Goal: Transaction & Acquisition: Purchase product/service

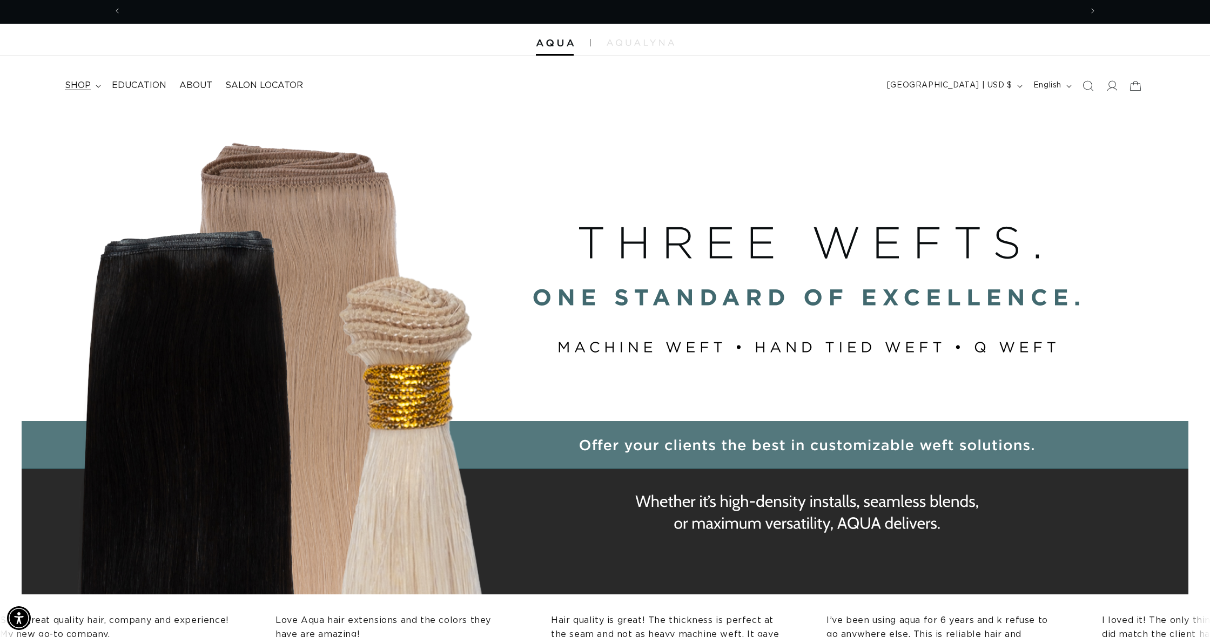
scroll to position [0, 1920]
click at [91, 93] on summary "shop" at bounding box center [81, 85] width 47 height 24
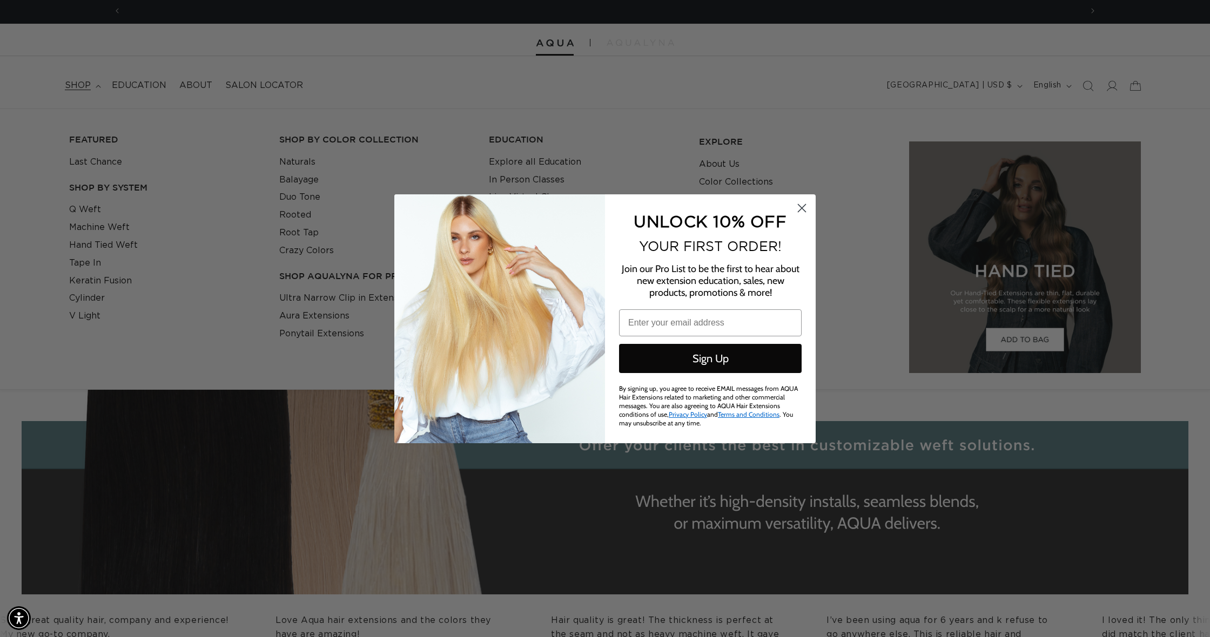
scroll to position [0, 0]
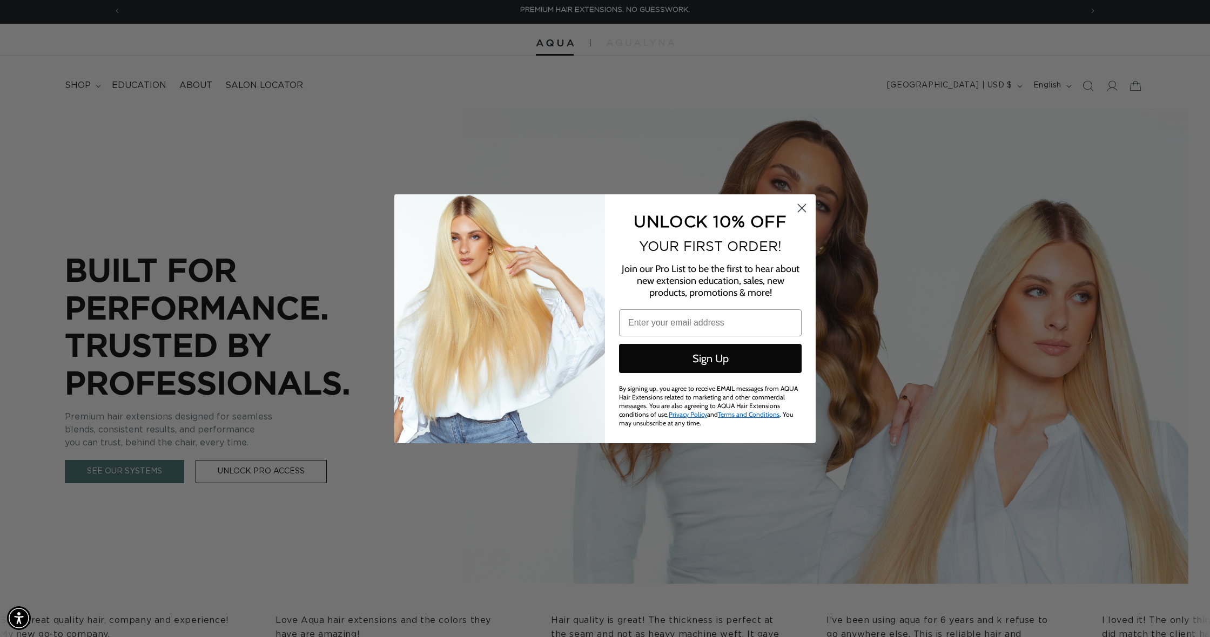
click at [805, 205] on circle "Close dialog" at bounding box center [802, 208] width 18 height 18
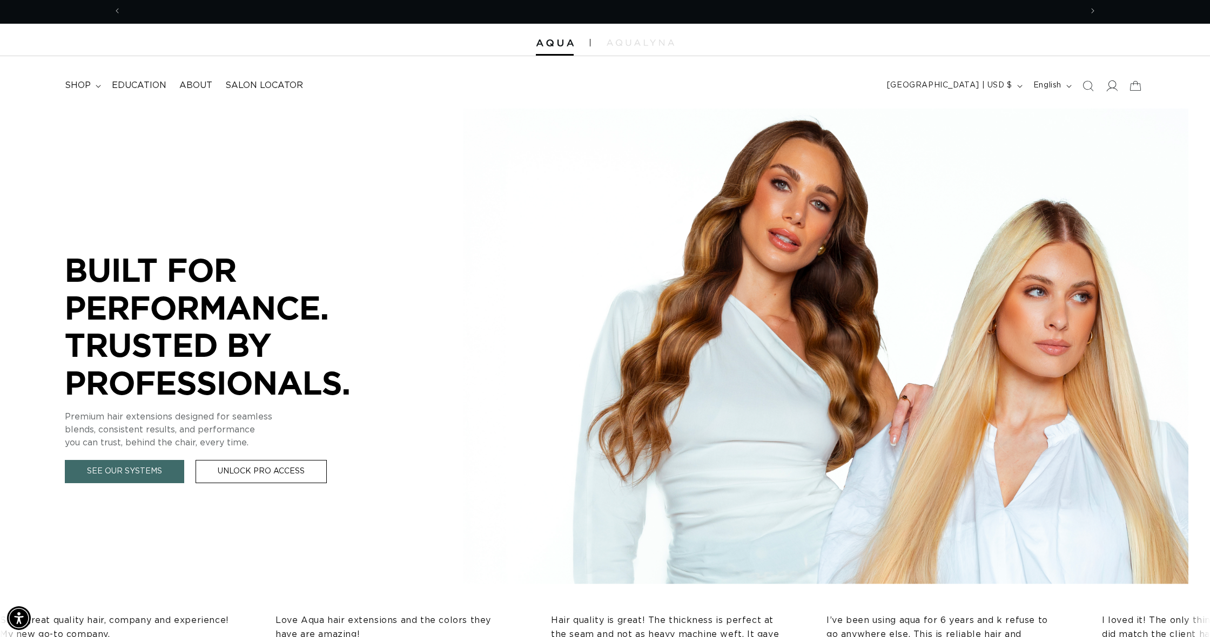
click at [1113, 81] on icon at bounding box center [1110, 85] width 11 height 11
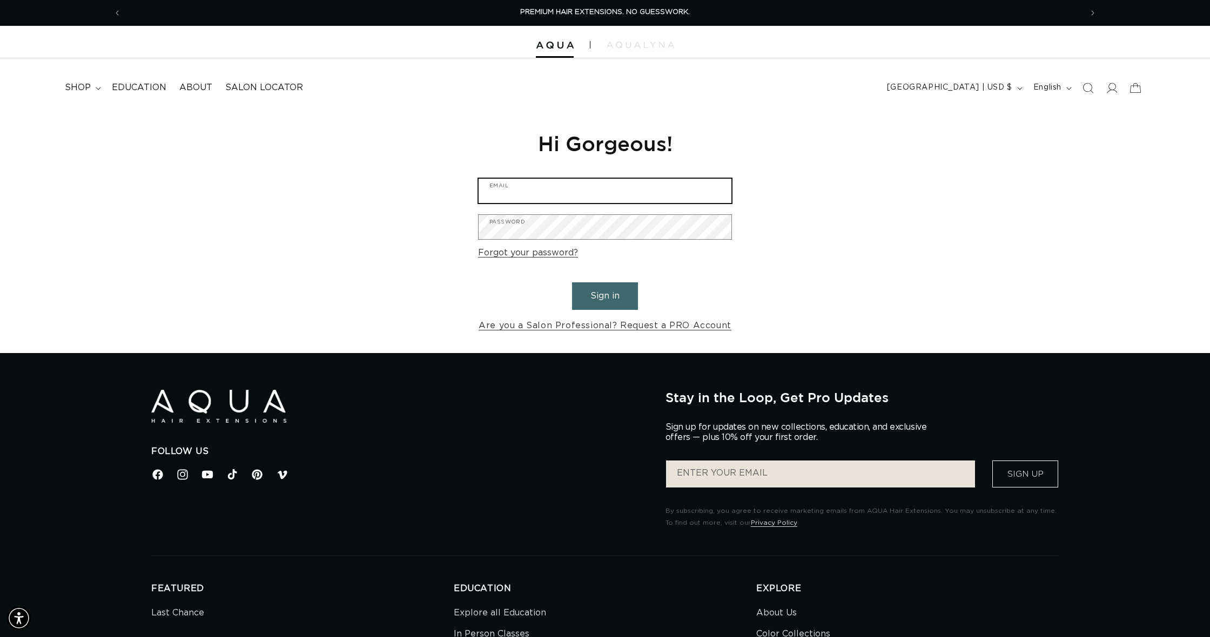
type input "amberelkins08@yahoo.com"
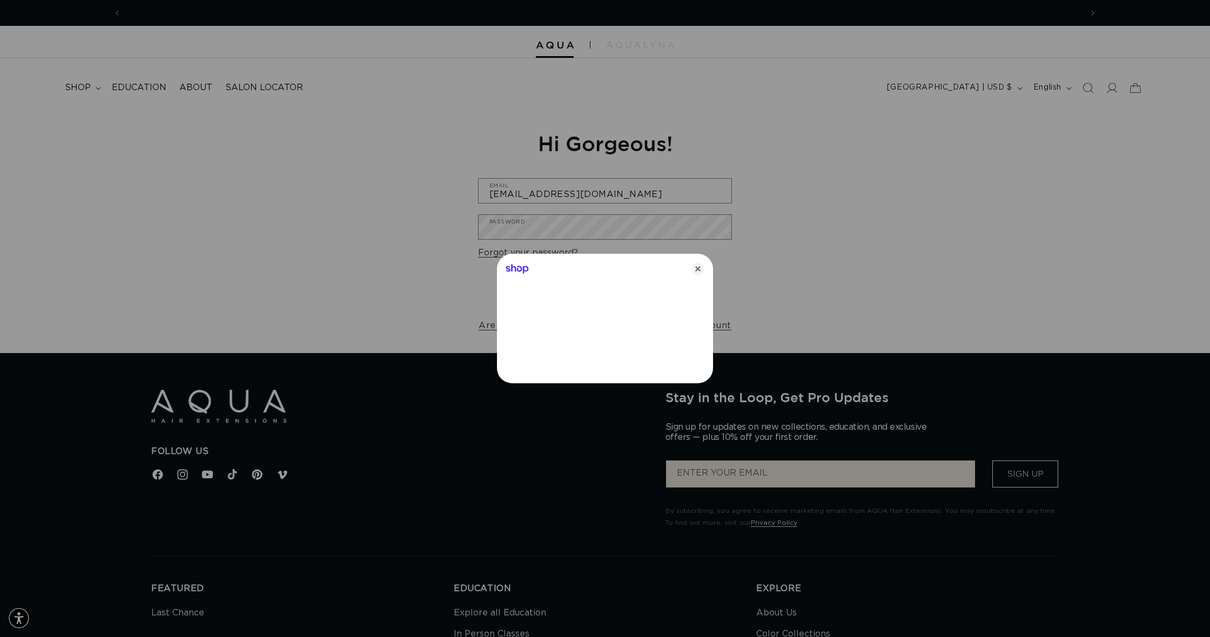
scroll to position [0, 960]
click at [699, 267] on icon "Close" at bounding box center [697, 268] width 13 height 13
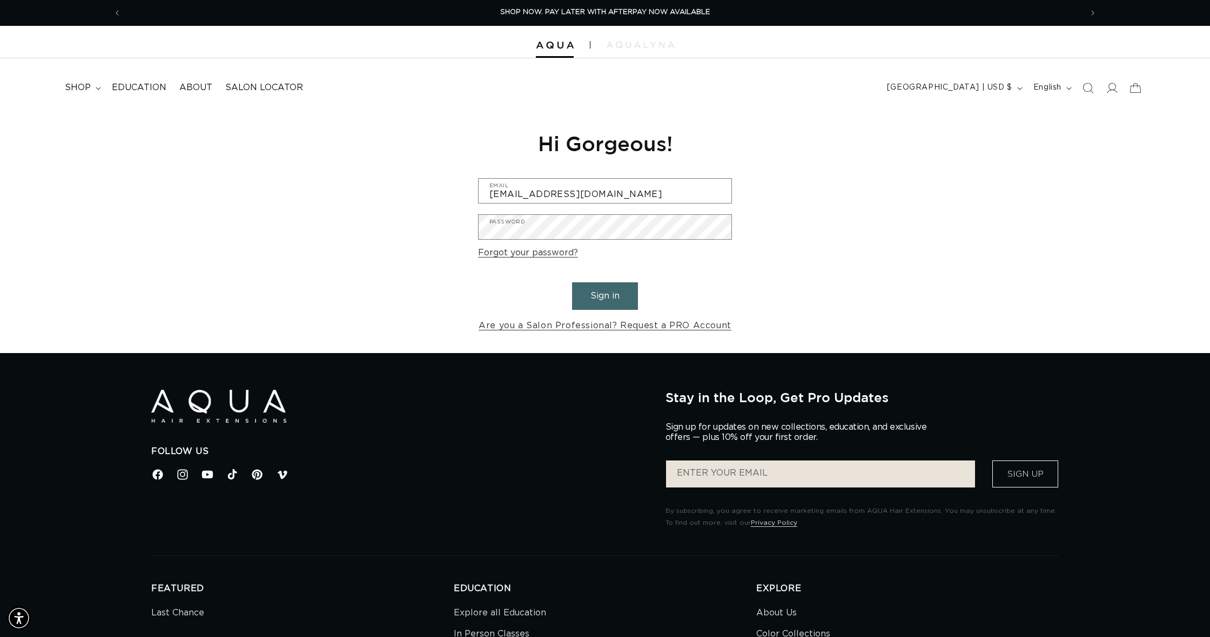
click at [626, 286] on button "Sign in" at bounding box center [605, 296] width 66 height 28
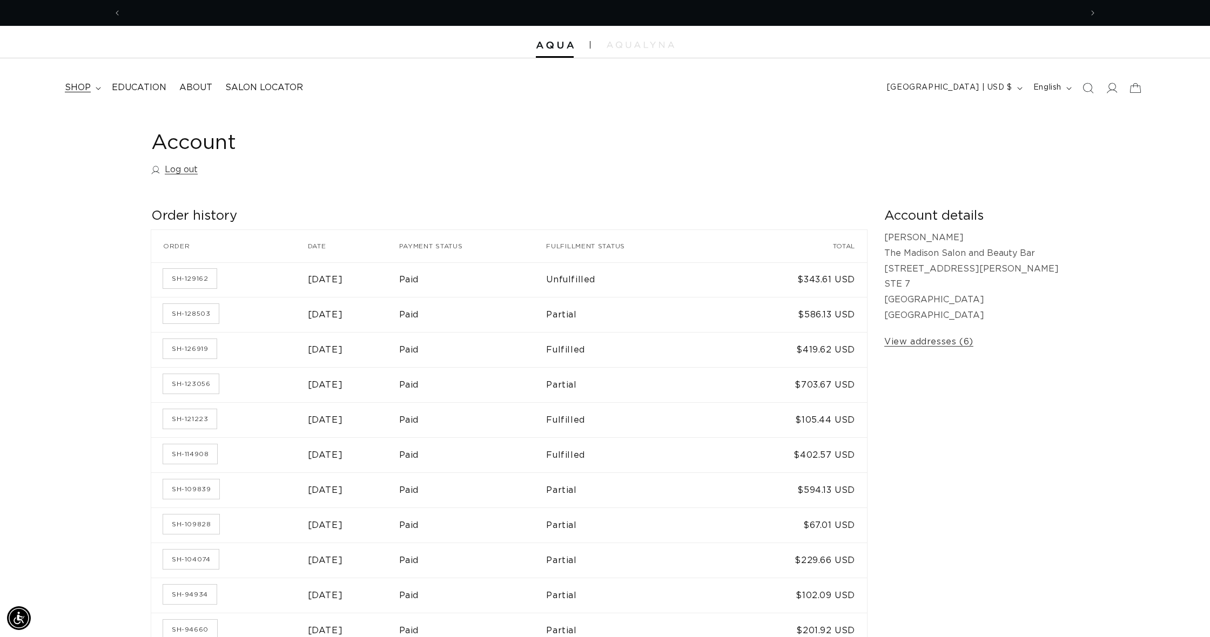
scroll to position [0, 960]
click at [82, 85] on span "shop" at bounding box center [78, 87] width 26 height 11
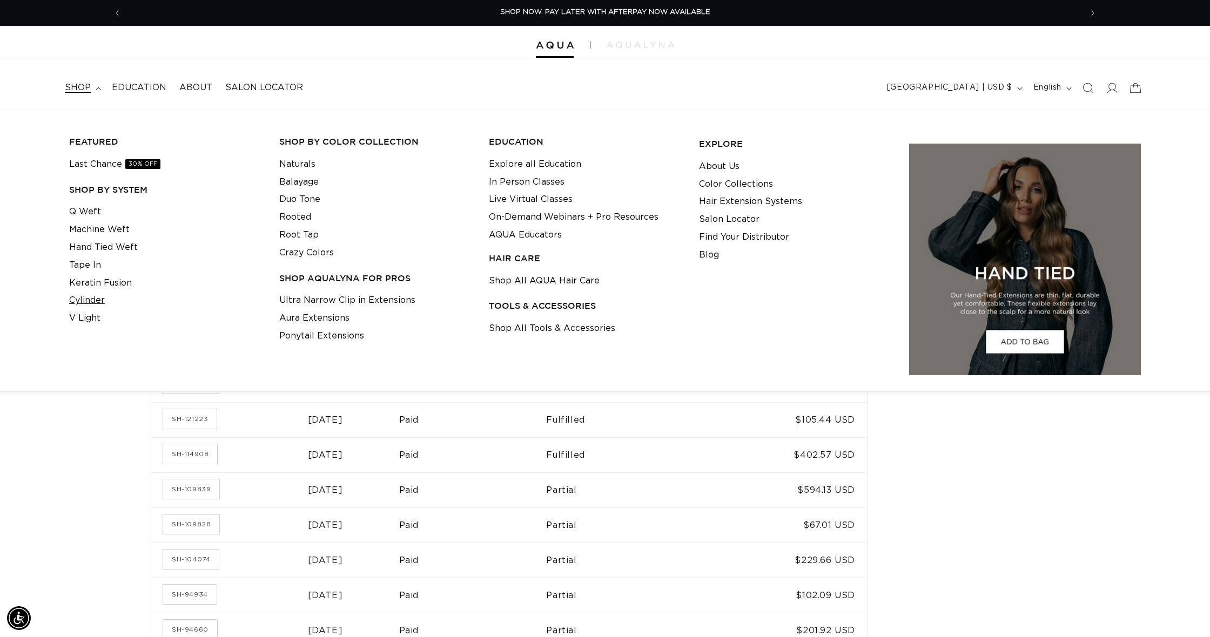
click at [81, 292] on link "Cylinder" at bounding box center [87, 301] width 36 height 18
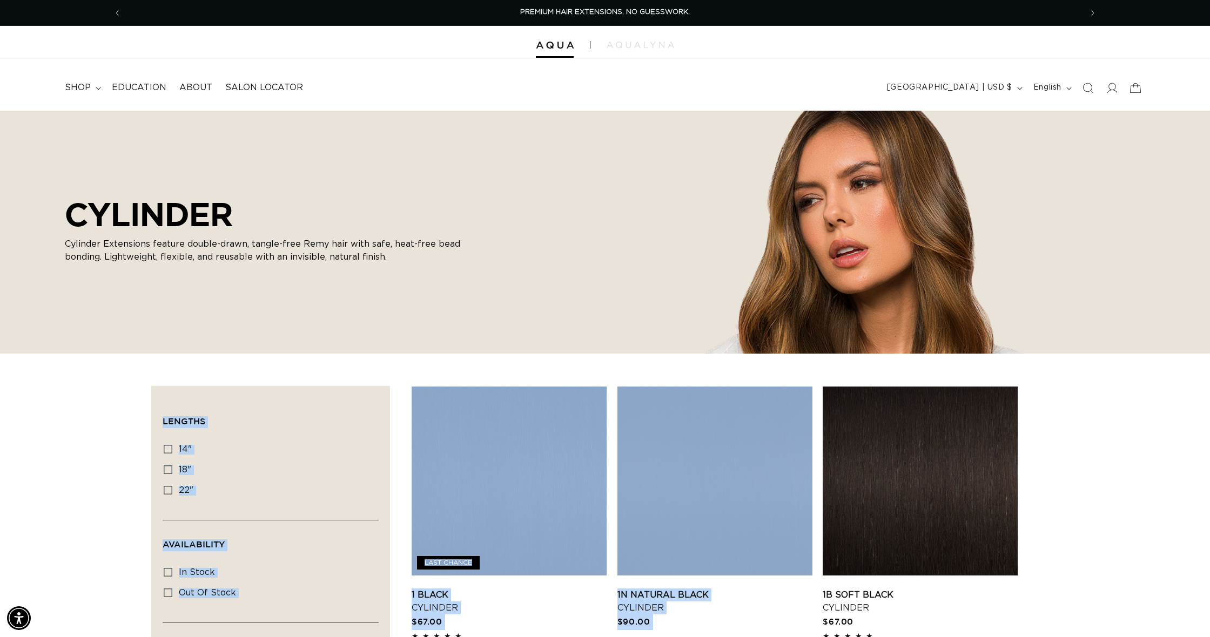
drag, startPoint x: 1209, startPoint y: 298, endPoint x: 1209, endPoint y: 363, distance: 65.9
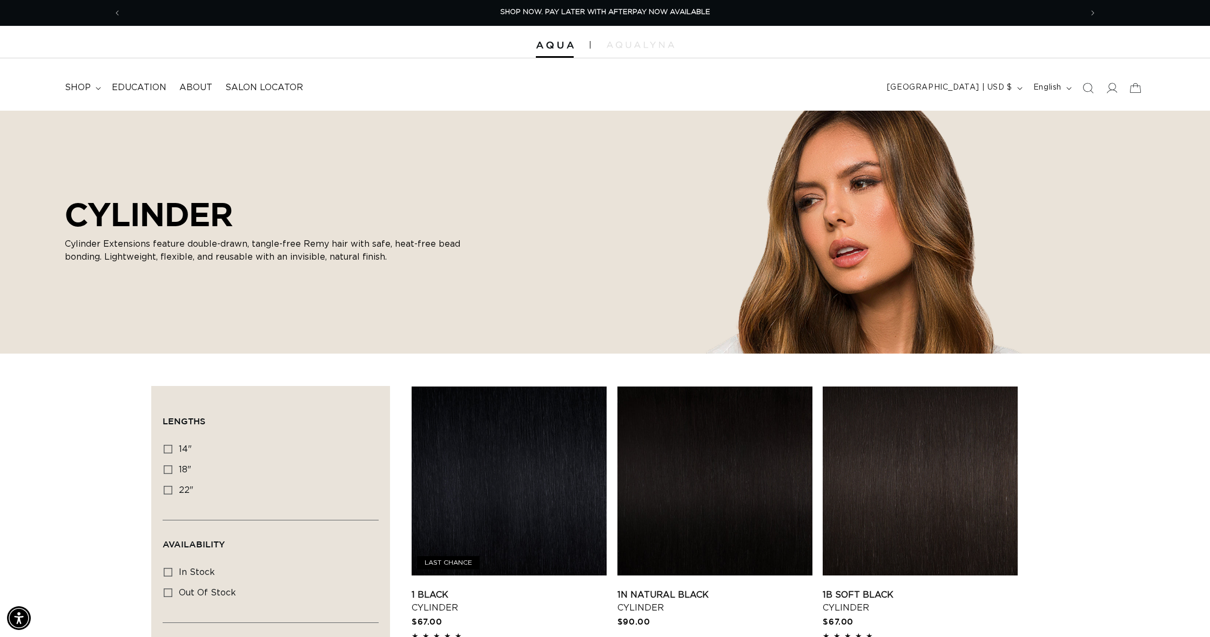
drag, startPoint x: 1177, startPoint y: 416, endPoint x: 1182, endPoint y: 410, distance: 8.1
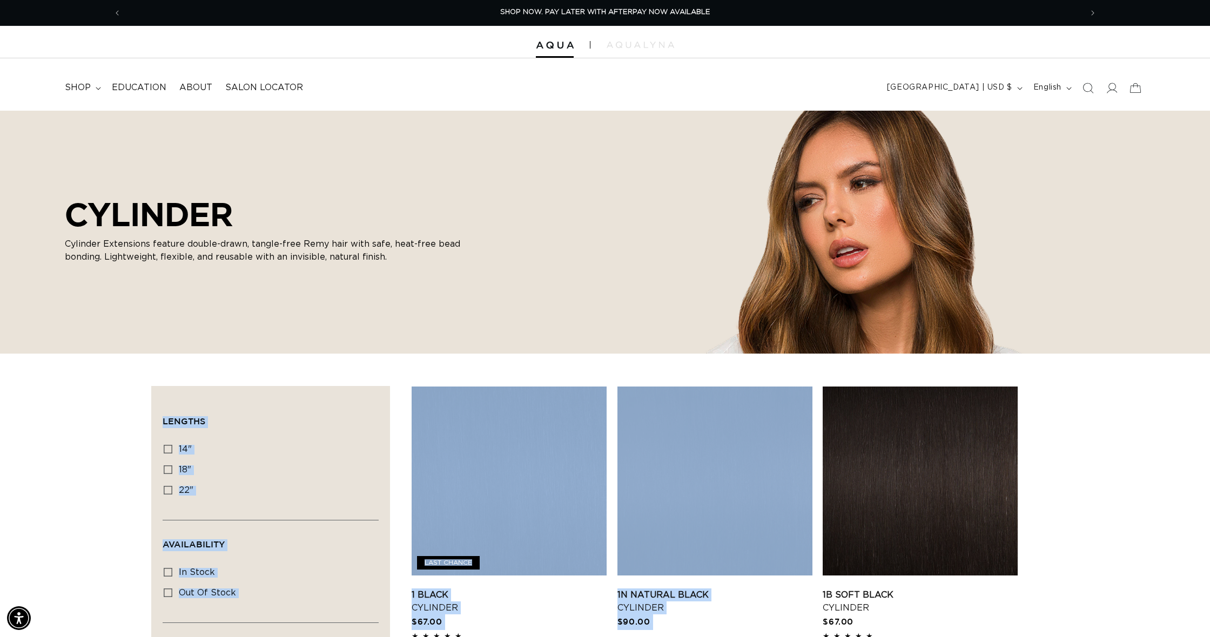
drag, startPoint x: 1209, startPoint y: 310, endPoint x: 1167, endPoint y: 449, distance: 145.6
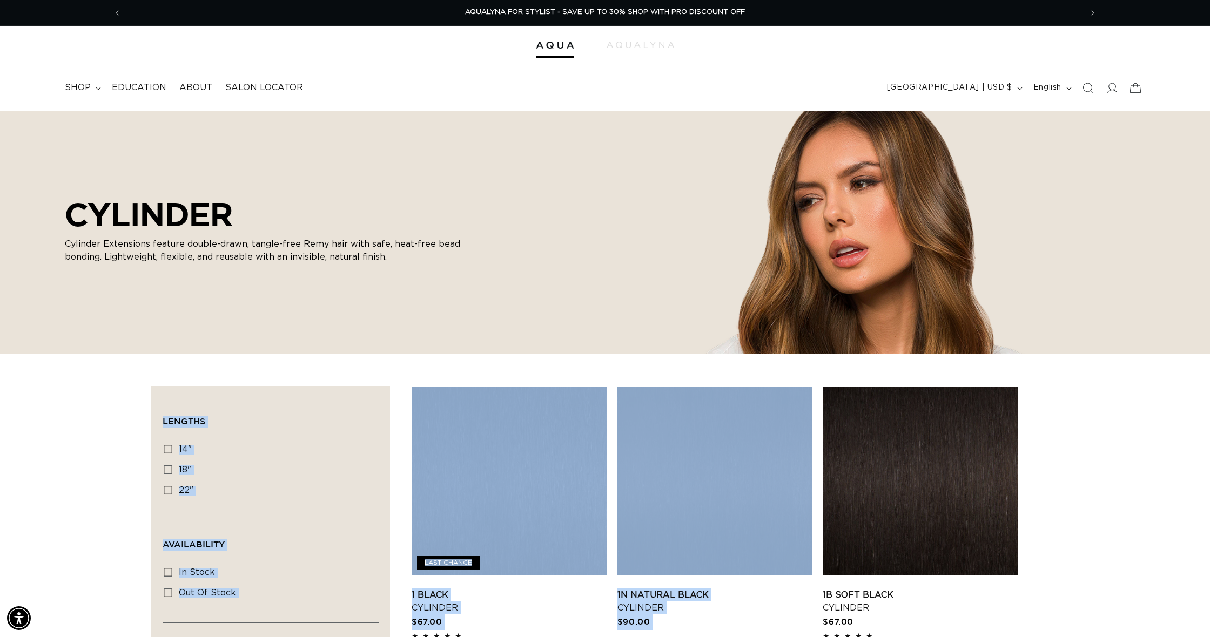
drag, startPoint x: 1135, startPoint y: 402, endPoint x: 1045, endPoint y: 300, distance: 135.9
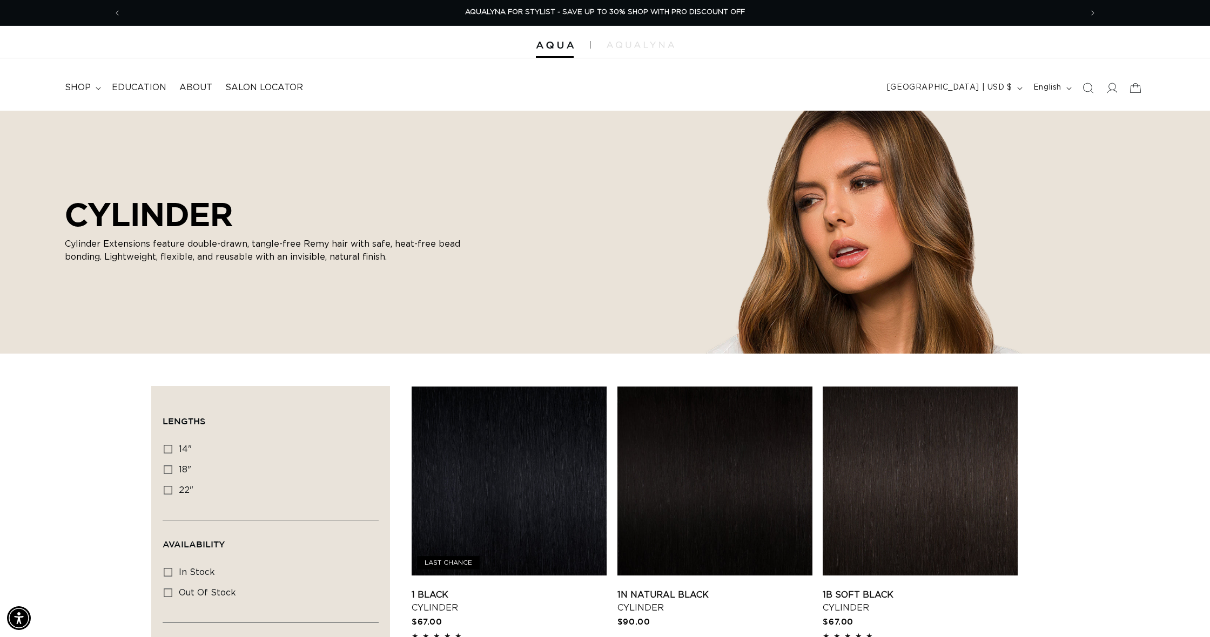
click at [832, 304] on div "CYLINDER Cylinder Extensions feature double-drawn, tangle-free Remy hair with s…" at bounding box center [605, 232] width 1210 height 243
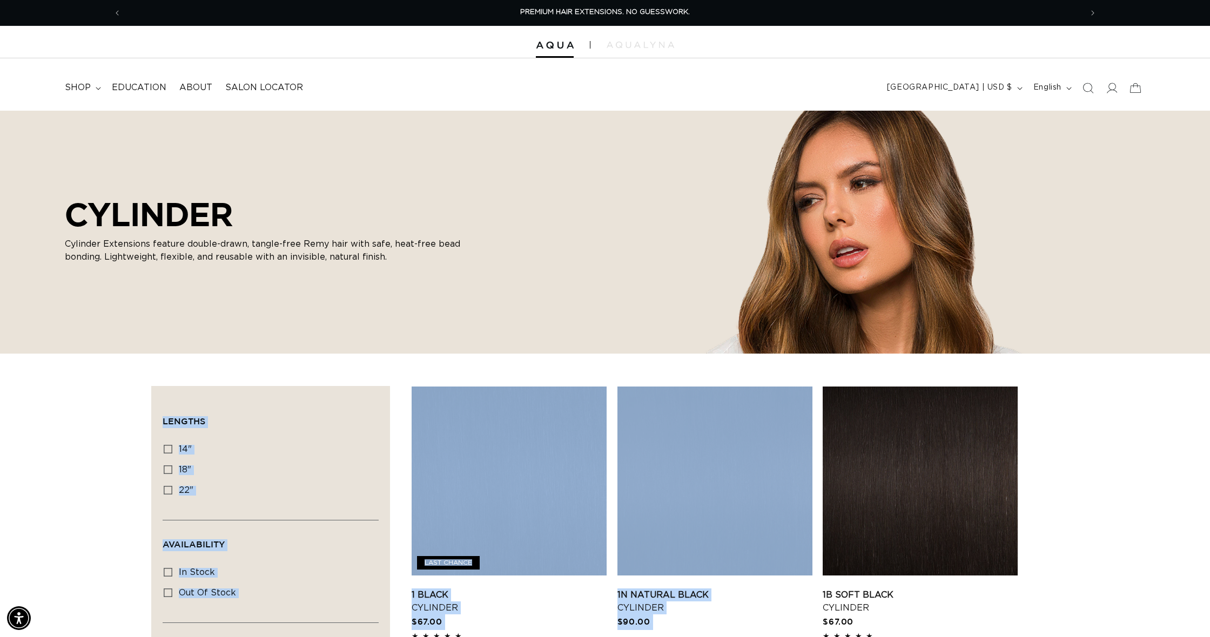
drag, startPoint x: 1209, startPoint y: 285, endPoint x: 1209, endPoint y: 376, distance: 91.3
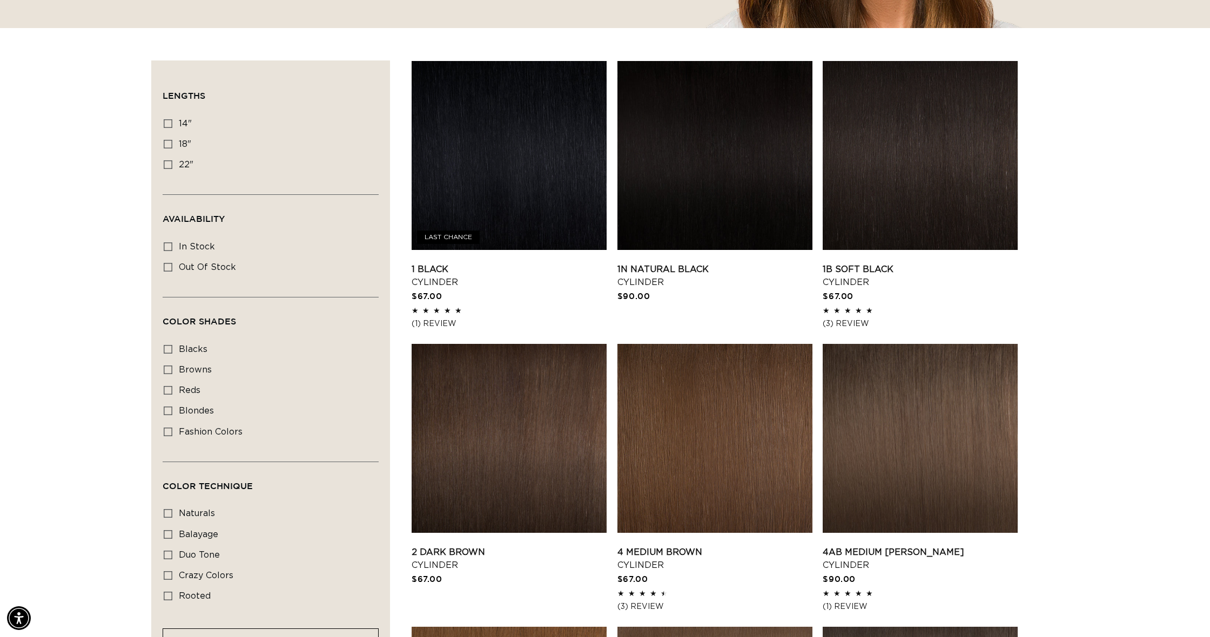
scroll to position [0, 0]
drag, startPoint x: 1205, startPoint y: 15, endPoint x: 1058, endPoint y: 417, distance: 427.8
click at [958, 289] on link "1B Soft Black Cylinder" at bounding box center [920, 276] width 195 height 26
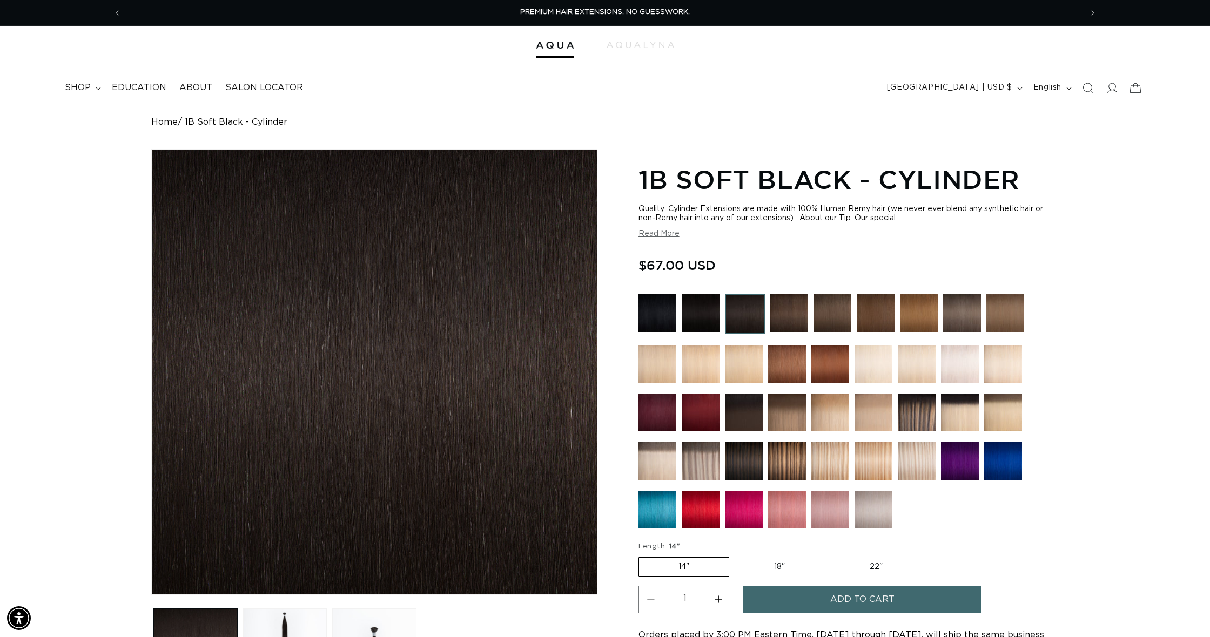
click at [228, 85] on span "Salon Locator" at bounding box center [264, 87] width 78 height 11
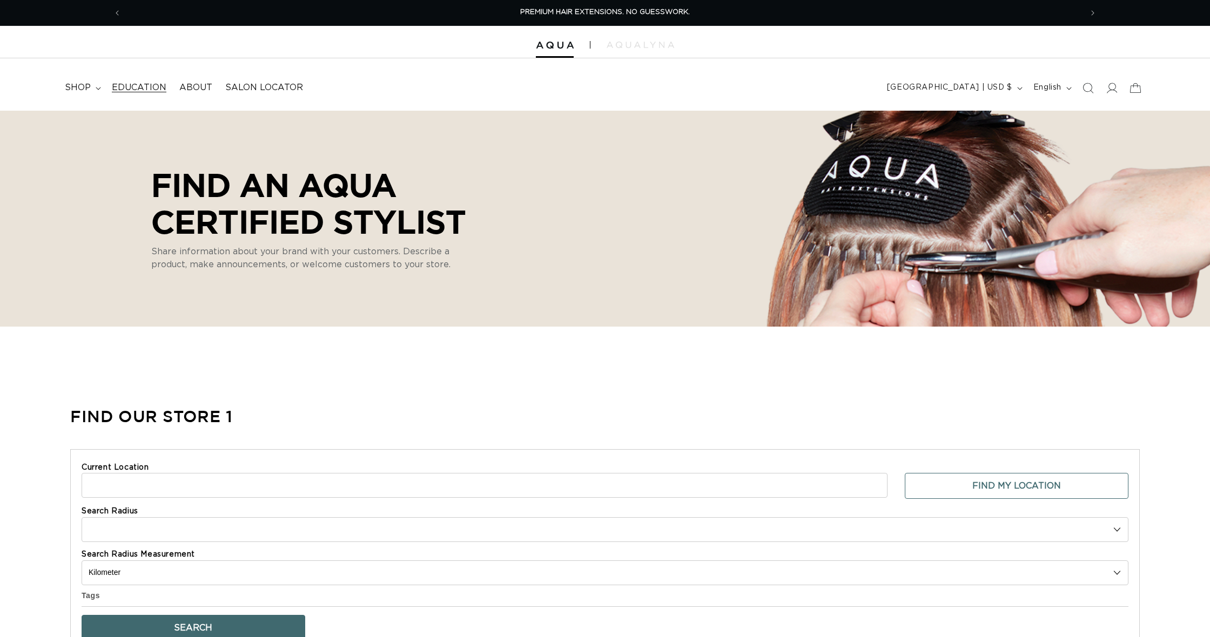
select select "m"
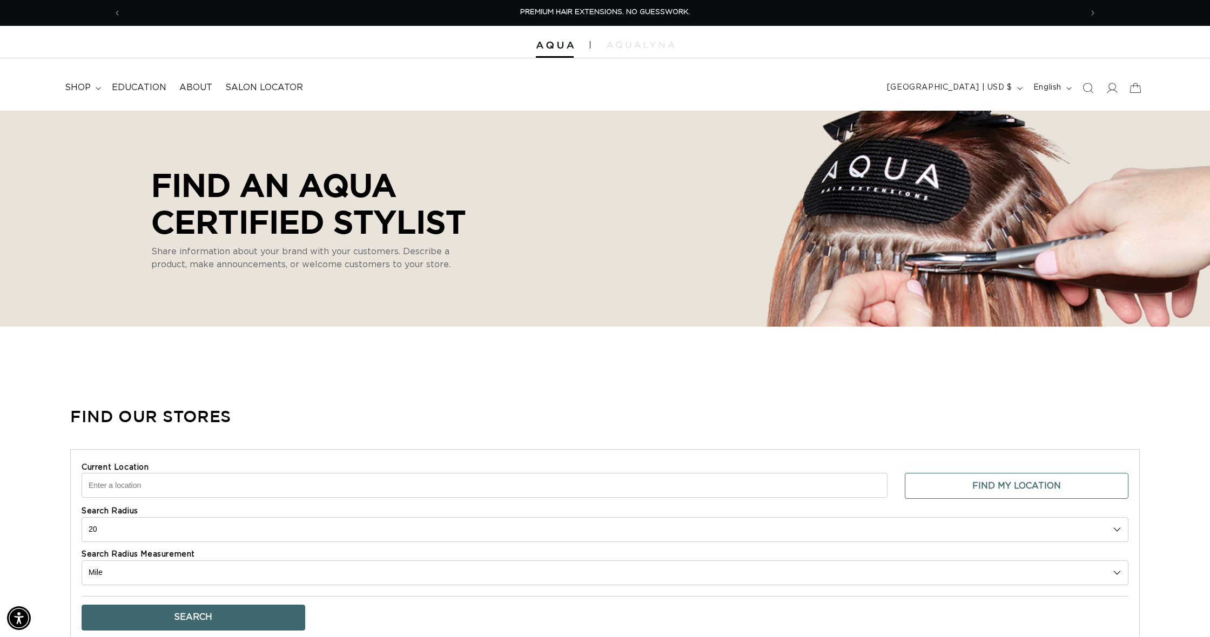
scroll to position [2, 1]
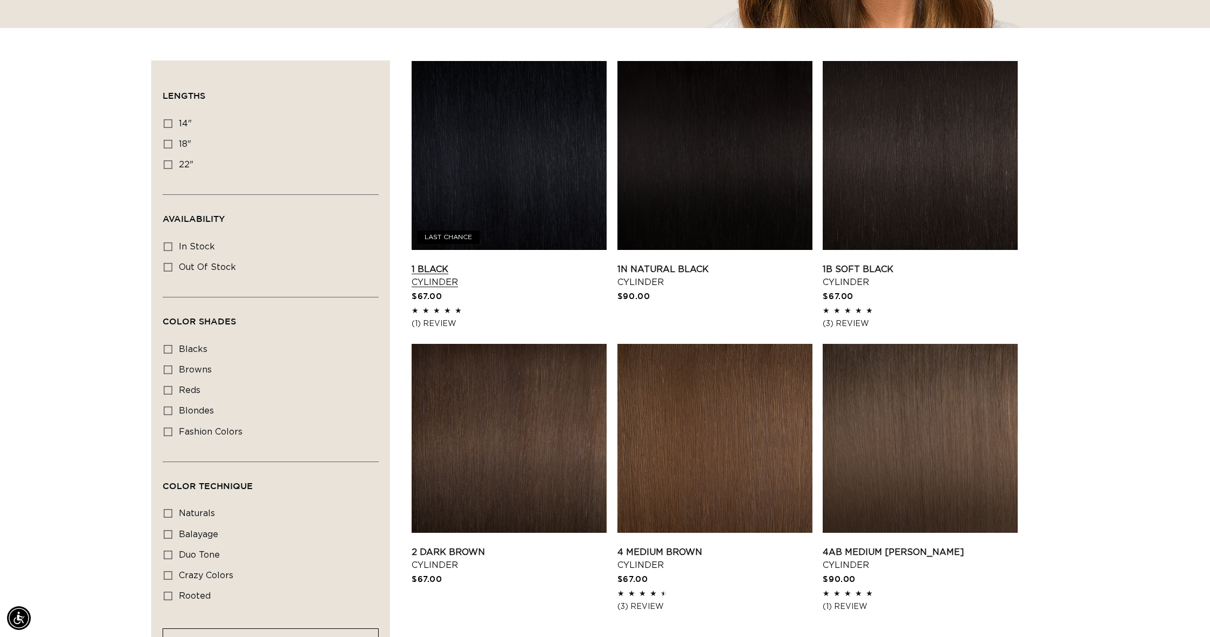
click at [486, 263] on link "1 Black Cylinder" at bounding box center [509, 276] width 195 height 26
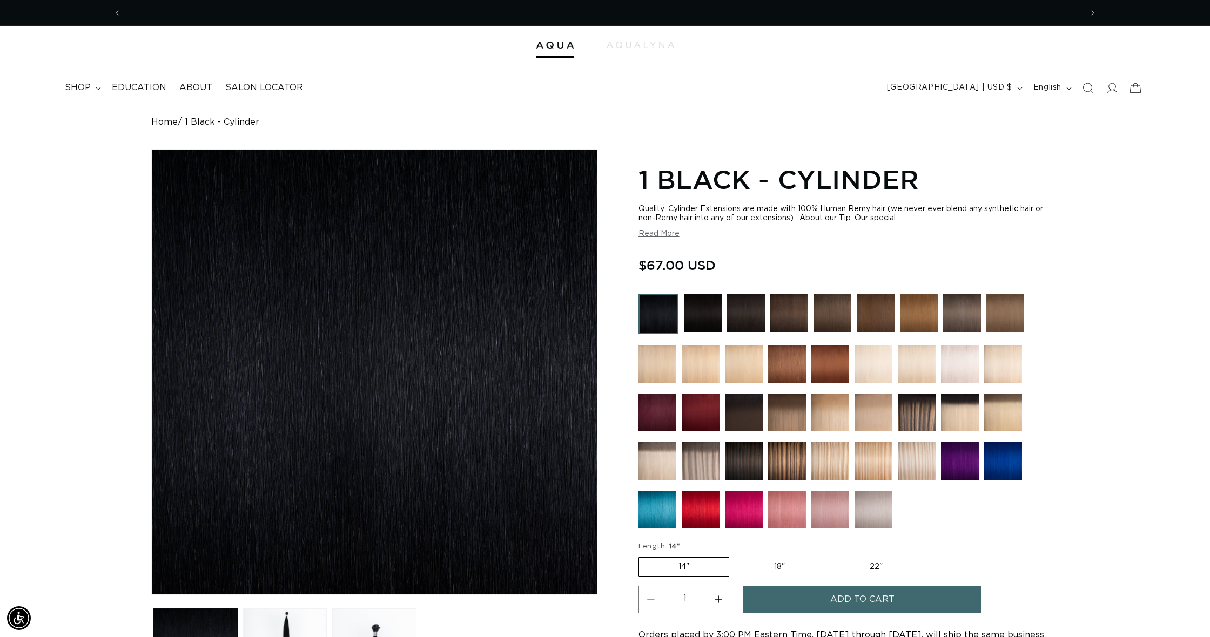
scroll to position [0, 960]
click at [1032, 339] on div at bounding box center [848, 413] width 420 height 239
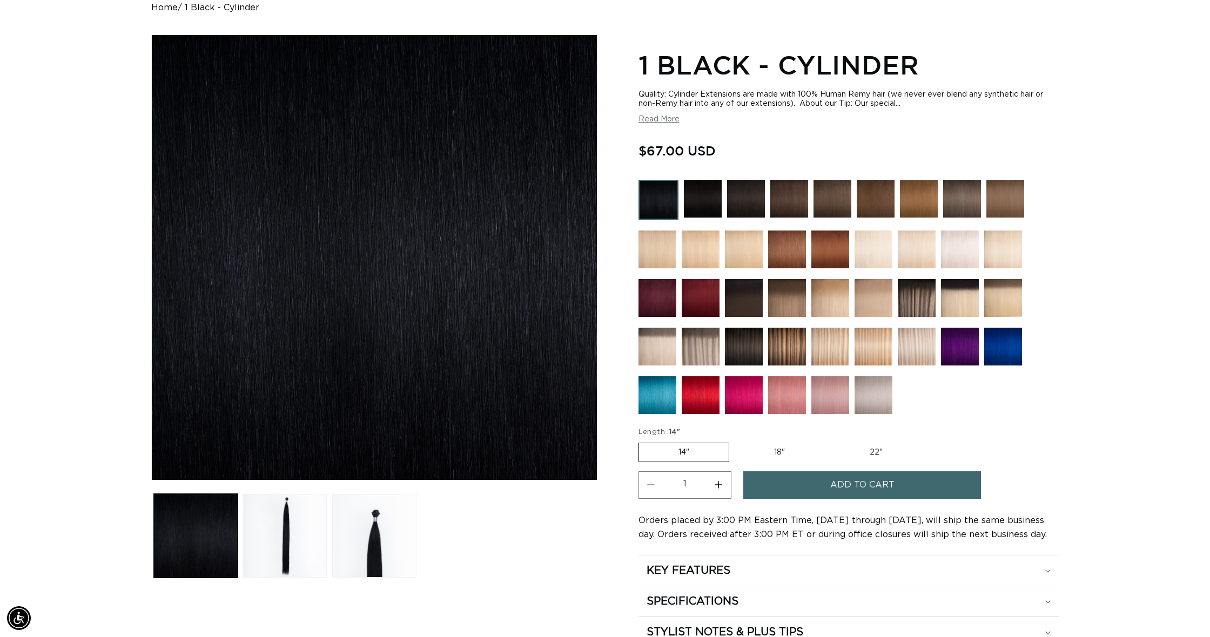
click at [787, 449] on label "18" Variant sold out or unavailable" at bounding box center [779, 452] width 90 height 18
click at [735, 441] on input "18" Variant sold out or unavailable" at bounding box center [734, 441] width 1 height 1
radio input "true"
click at [345, 520] on button "Load image 3 in gallery view" at bounding box center [374, 536] width 84 height 84
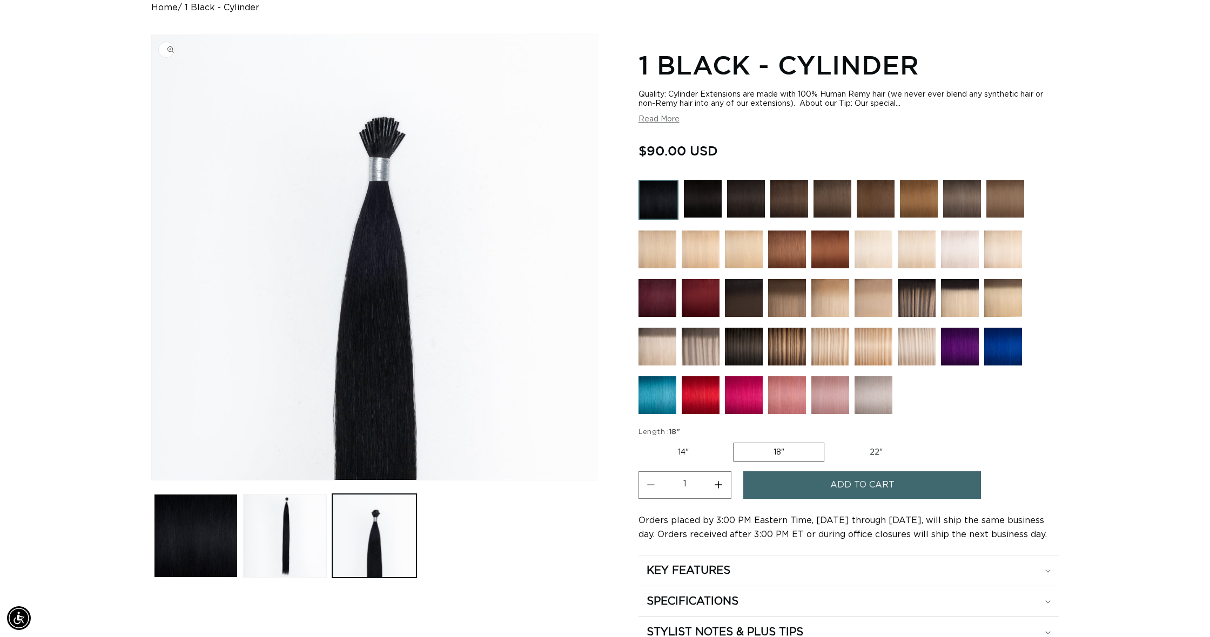
scroll to position [0, 1920]
click at [664, 119] on button "Read More" at bounding box center [658, 119] width 41 height 9
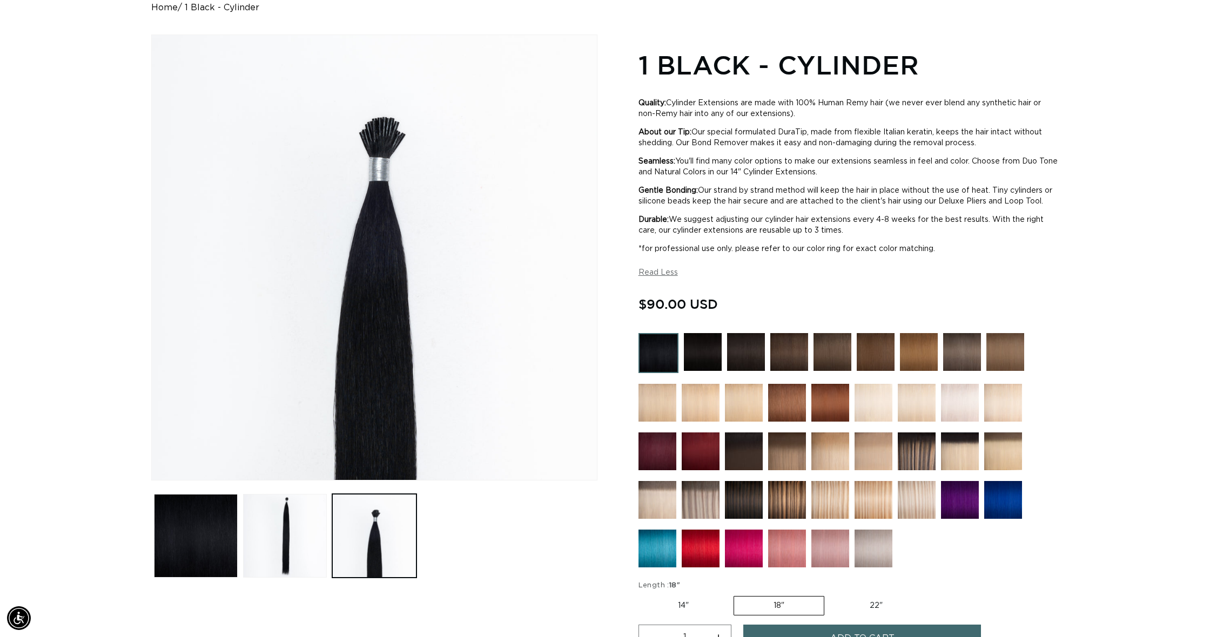
scroll to position [0, 0]
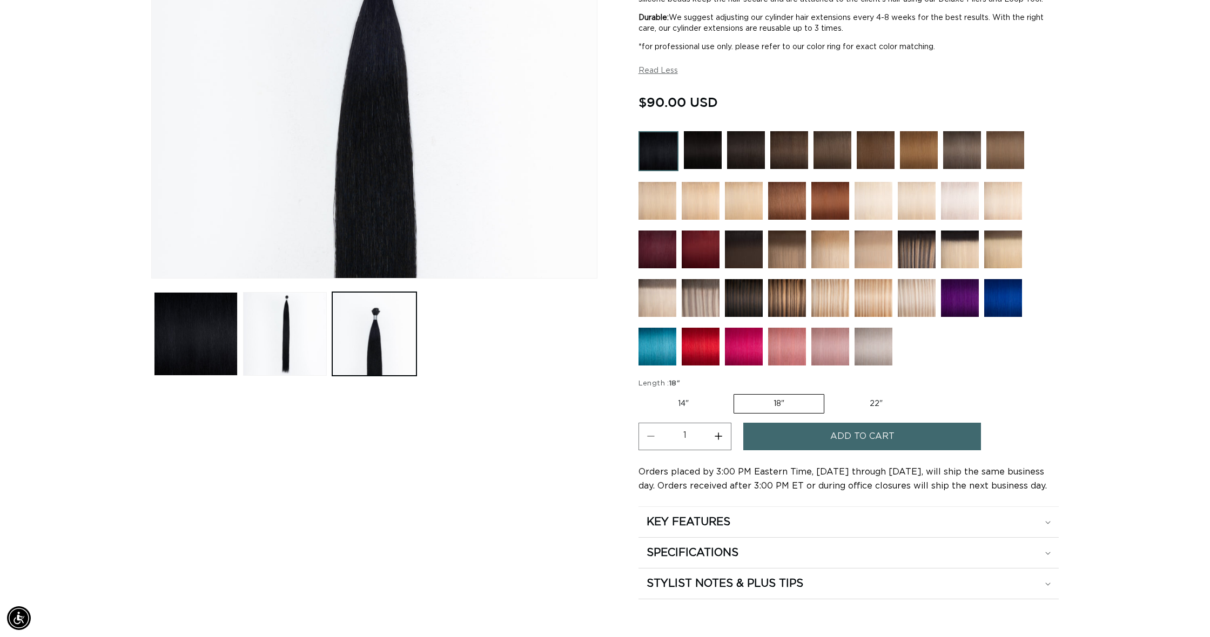
click at [973, 450] on button "Add to cart" at bounding box center [862, 437] width 238 height 28
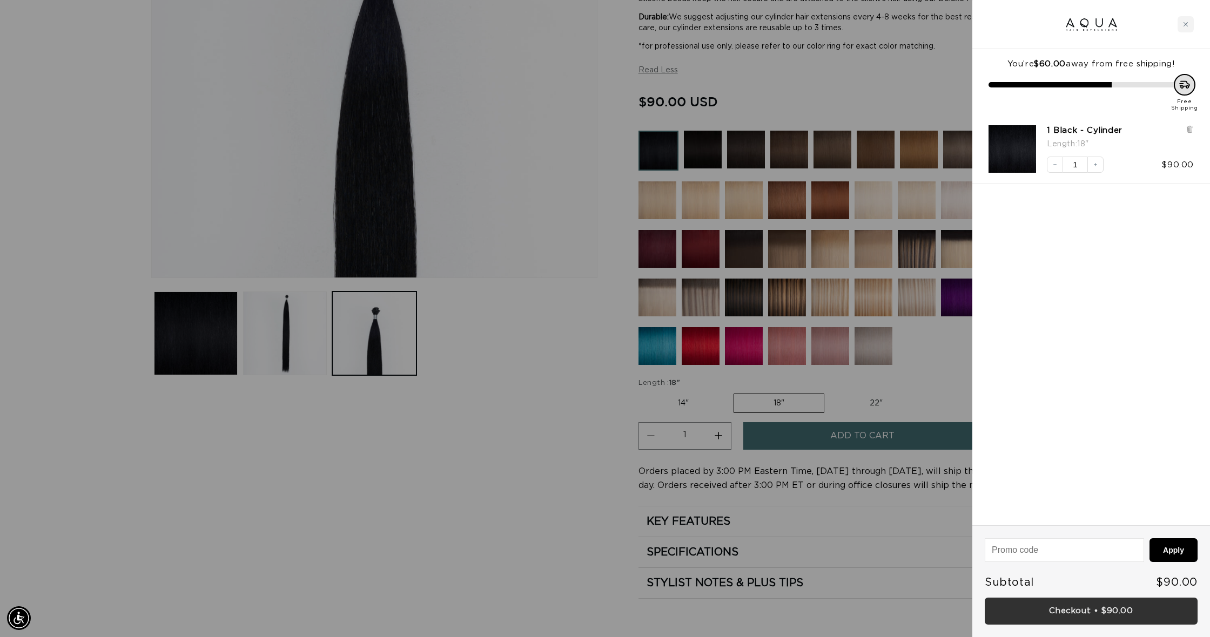
click at [1114, 606] on link "Checkout • $90.00" at bounding box center [1091, 612] width 213 height 28
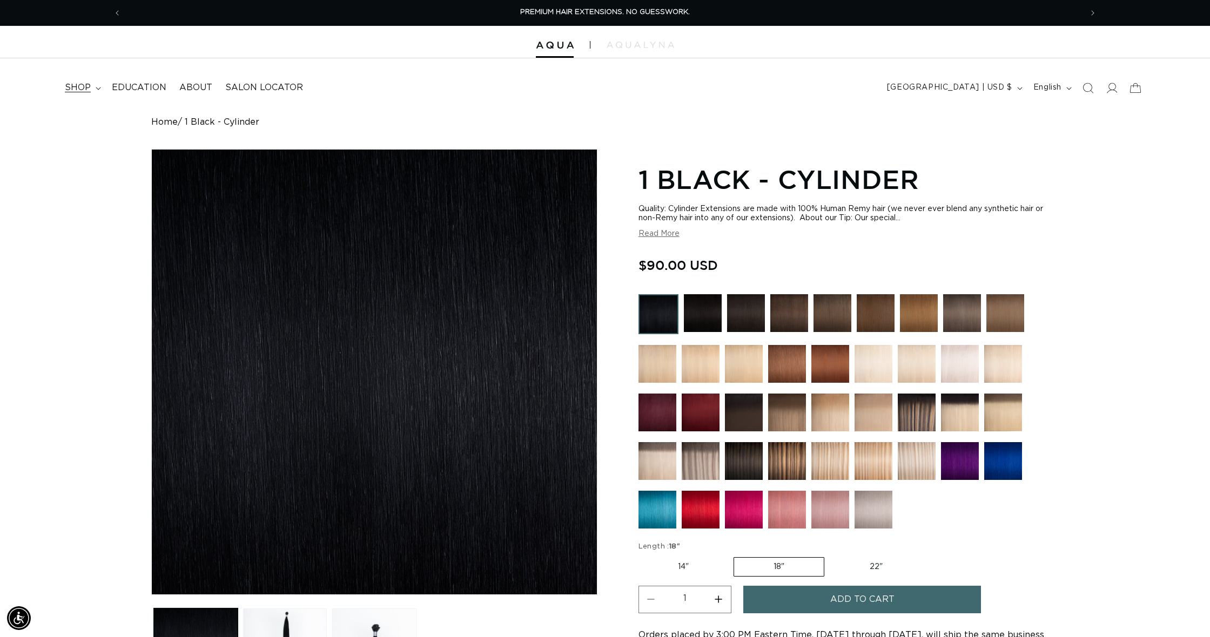
click at [83, 80] on summary "shop" at bounding box center [81, 88] width 47 height 24
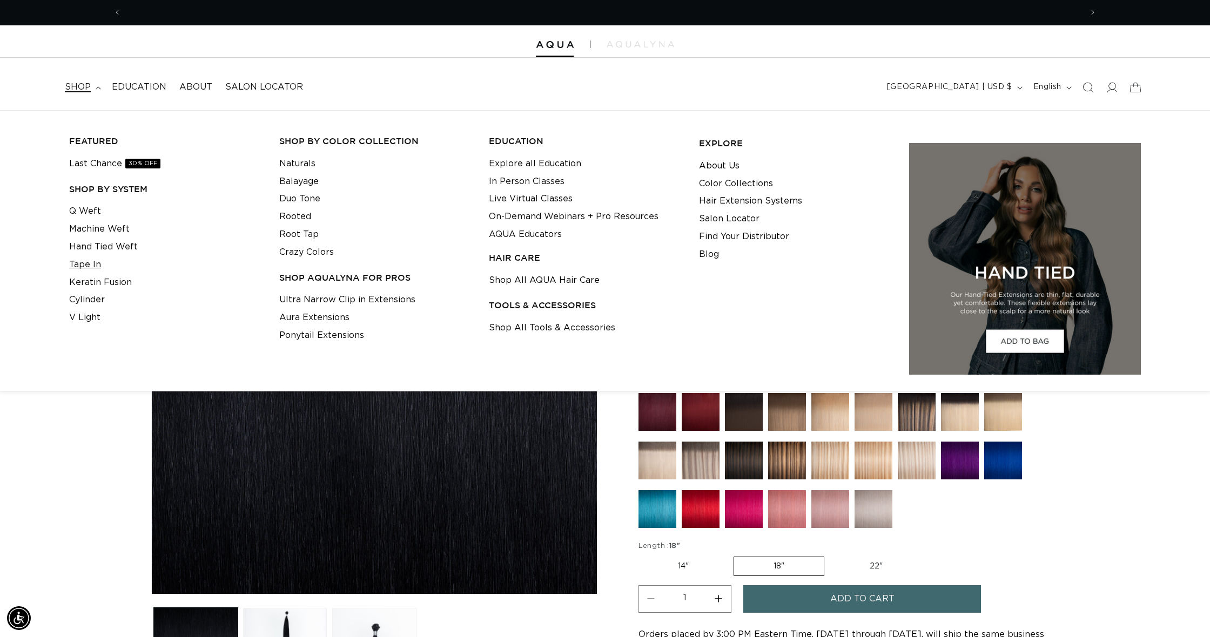
scroll to position [0, 960]
click at [89, 262] on link "Tape In" at bounding box center [85, 265] width 32 height 18
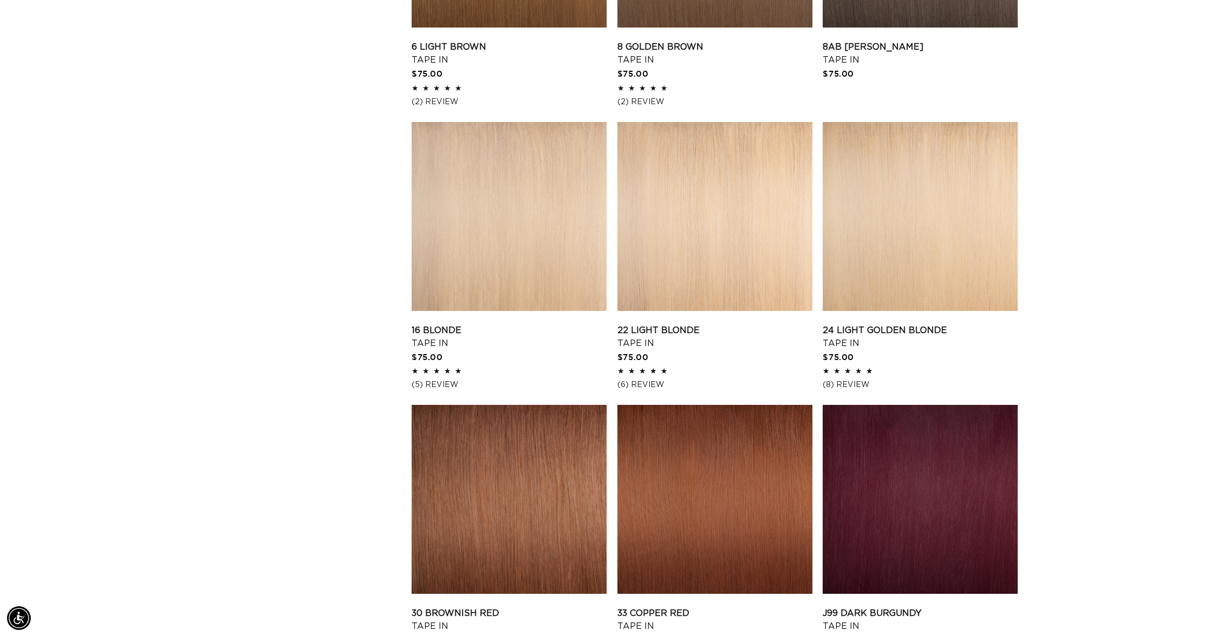
scroll to position [1111, 0]
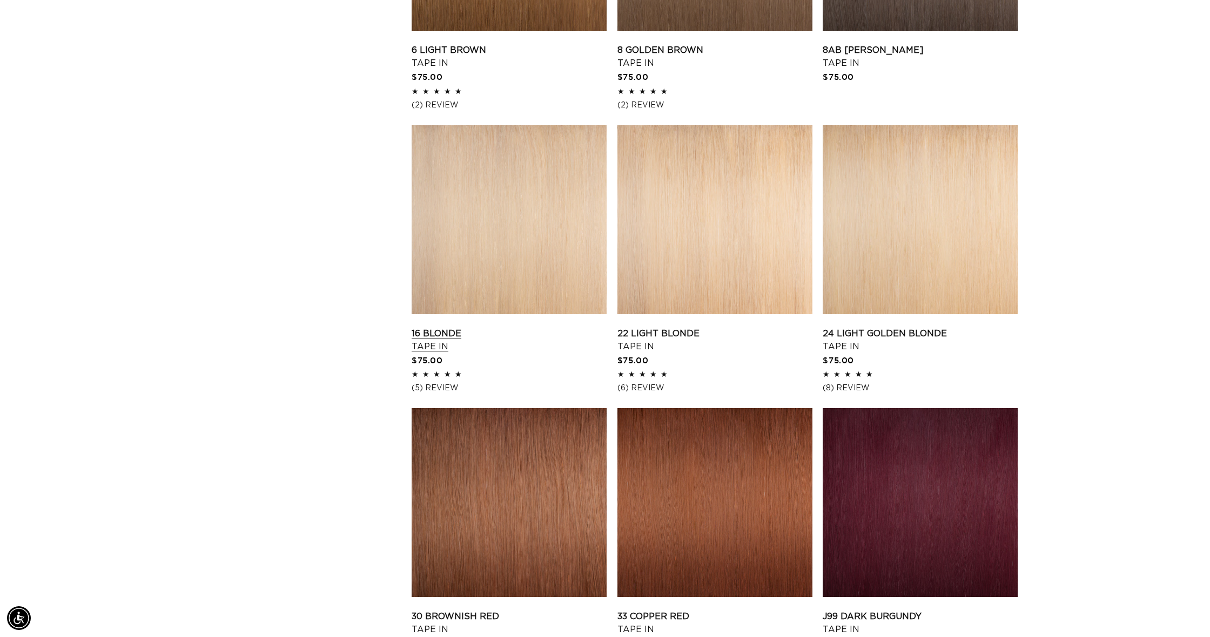
click at [559, 327] on link "16 Blonde Tape In" at bounding box center [509, 340] width 195 height 26
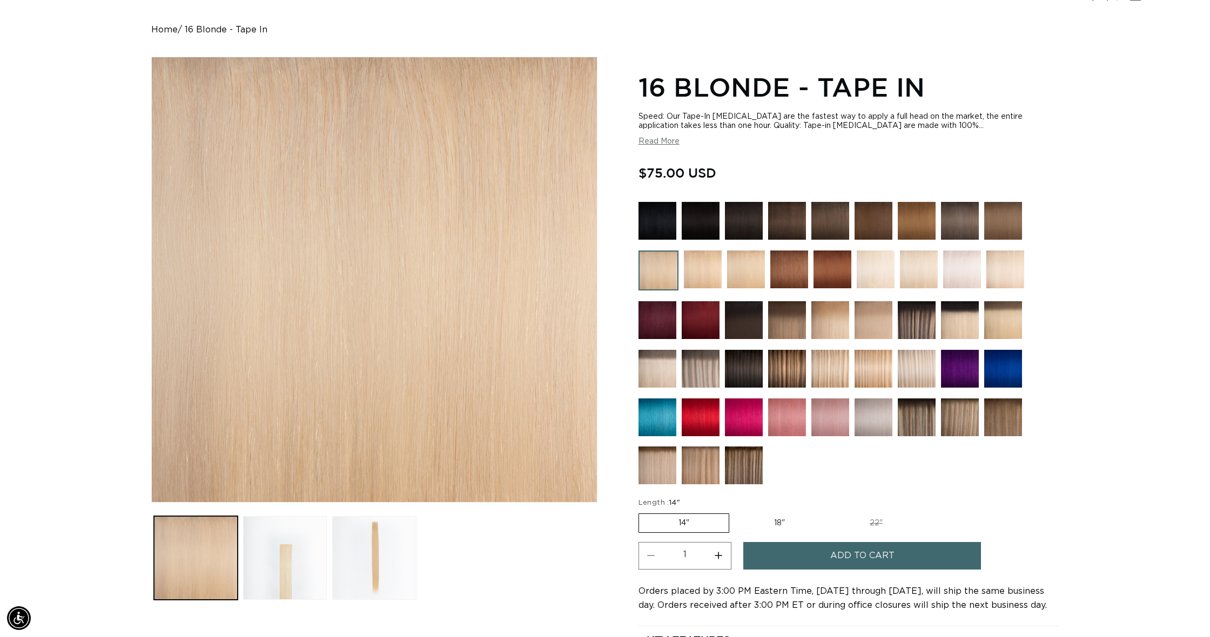
scroll to position [114, 0]
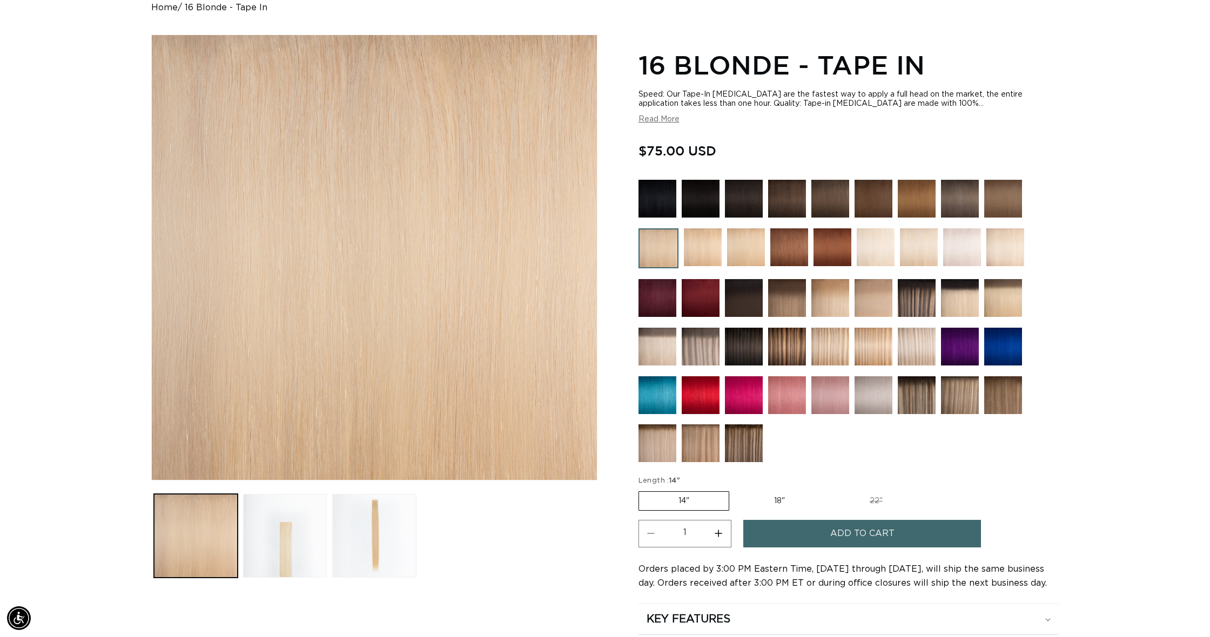
click at [877, 501] on label "22" Variant sold out or unavailable" at bounding box center [876, 501] width 92 height 18
click at [830, 490] on input "22" Variant sold out or unavailable" at bounding box center [830, 489] width 1 height 1
radio input "true"
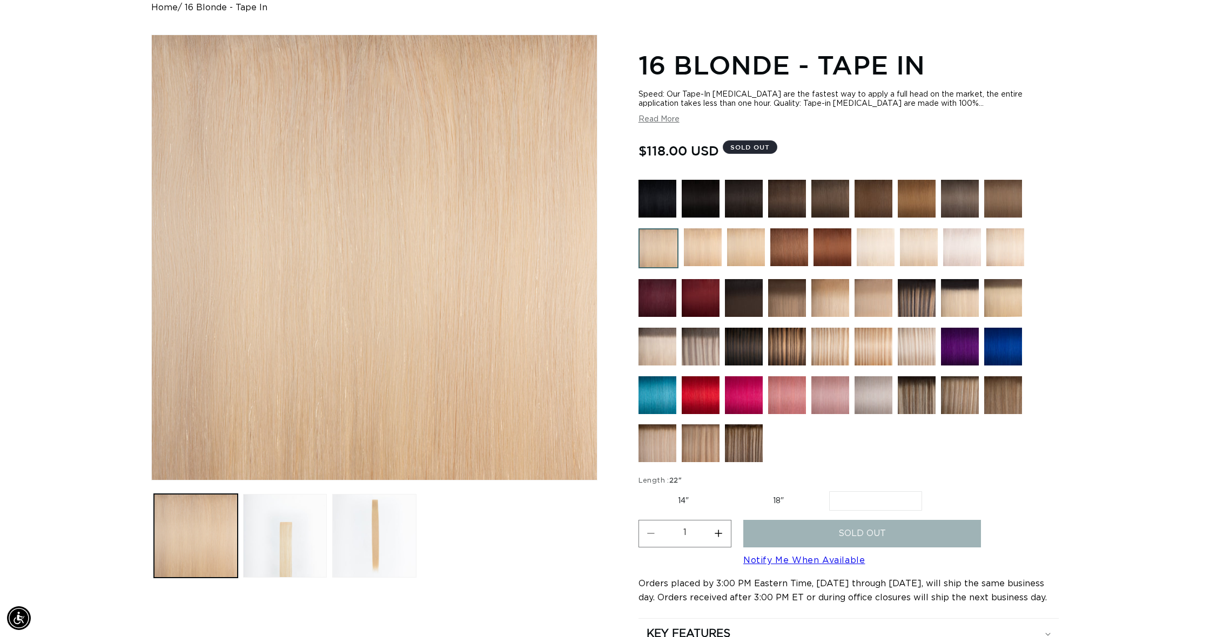
scroll to position [115, 1]
click at [703, 254] on img at bounding box center [703, 247] width 38 height 38
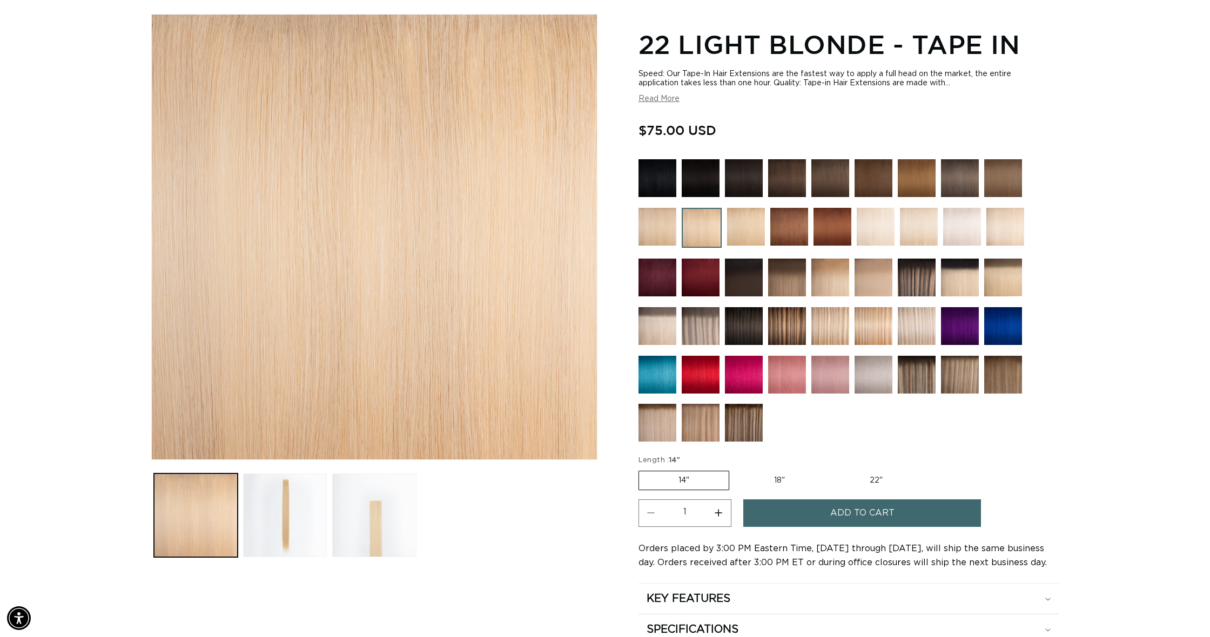
scroll to position [139, 0]
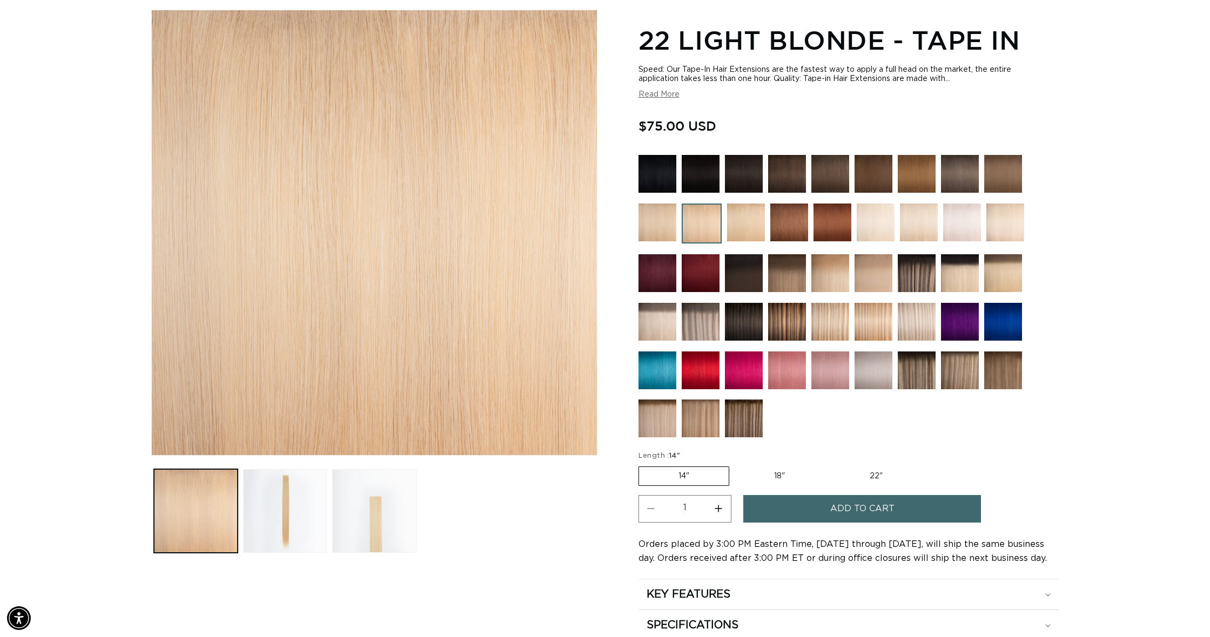
click at [868, 468] on label "22" Variant sold out or unavailable" at bounding box center [876, 476] width 92 height 18
click at [830, 465] on input "22" Variant sold out or unavailable" at bounding box center [830, 464] width 1 height 1
radio input "true"
click at [719, 505] on button "Increase quantity for 22 Light Blonde - Tape In" at bounding box center [718, 509] width 24 height 28
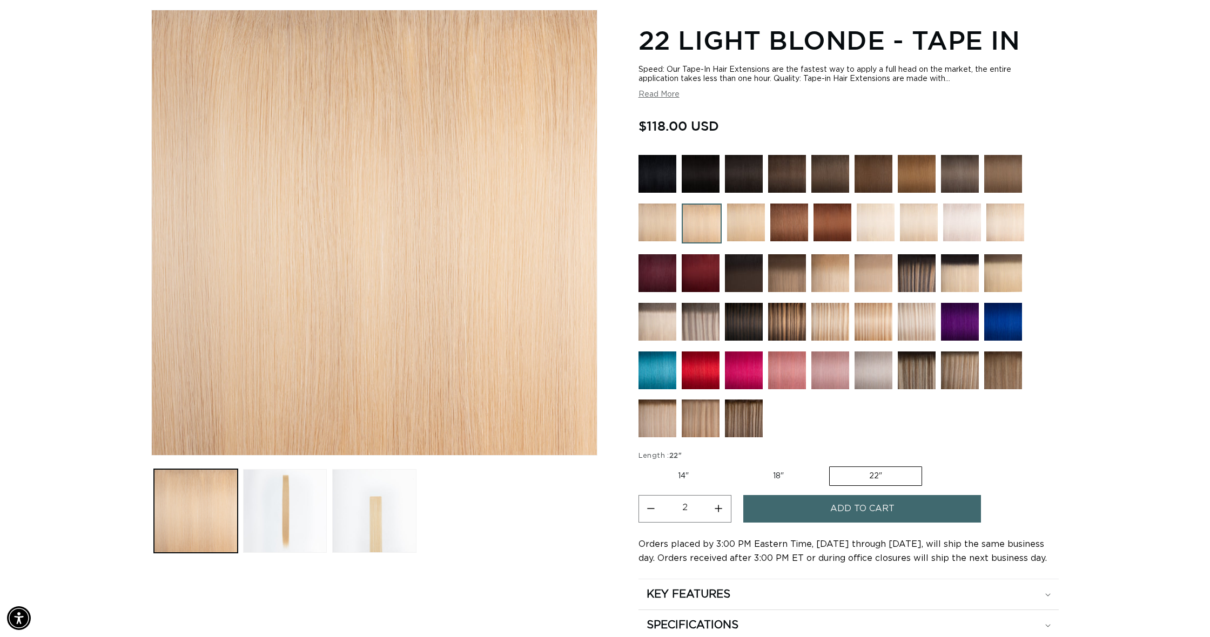
click at [720, 509] on button "Increase quantity for 22 Light Blonde - Tape In" at bounding box center [718, 509] width 24 height 28
type input "3"
click at [823, 513] on button "Add to cart" at bounding box center [862, 509] width 238 height 28
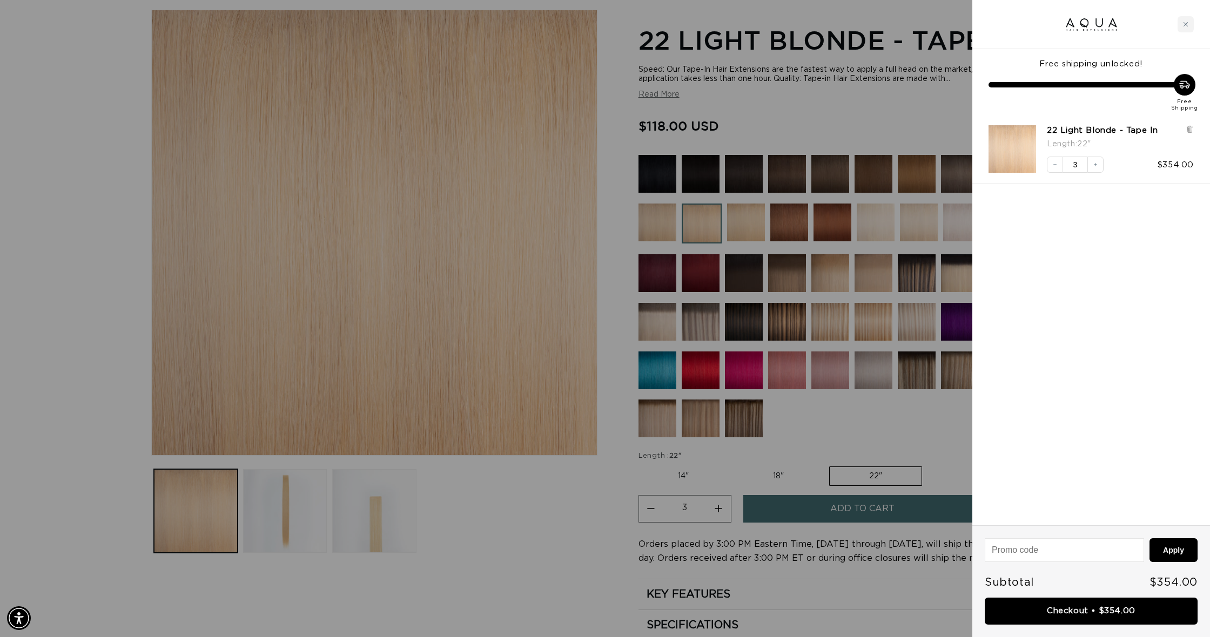
scroll to position [0, 0]
click at [1034, 612] on link "Checkout • $354.00" at bounding box center [1091, 612] width 213 height 28
